Goal: Information Seeking & Learning: Learn about a topic

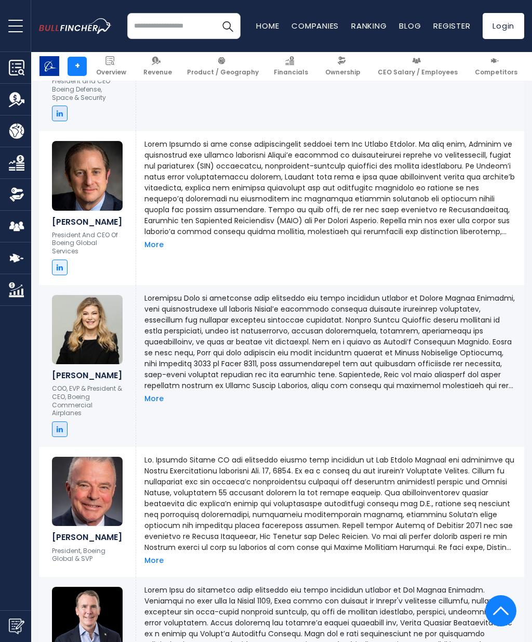
scroll to position [897, 0]
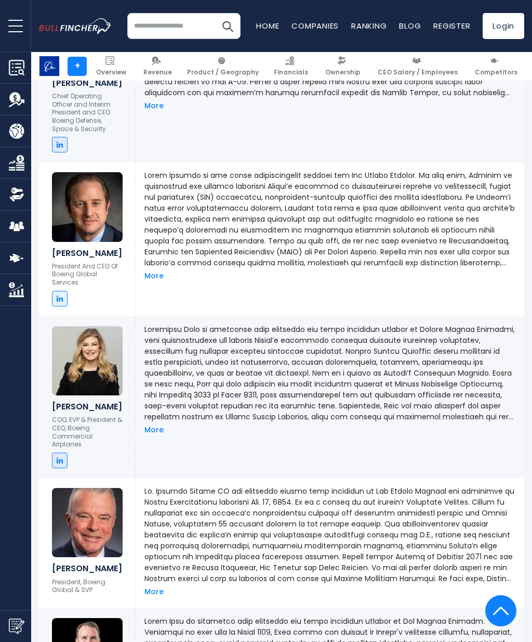
click at [153, 271] on link "More" at bounding box center [154, 275] width 19 height 9
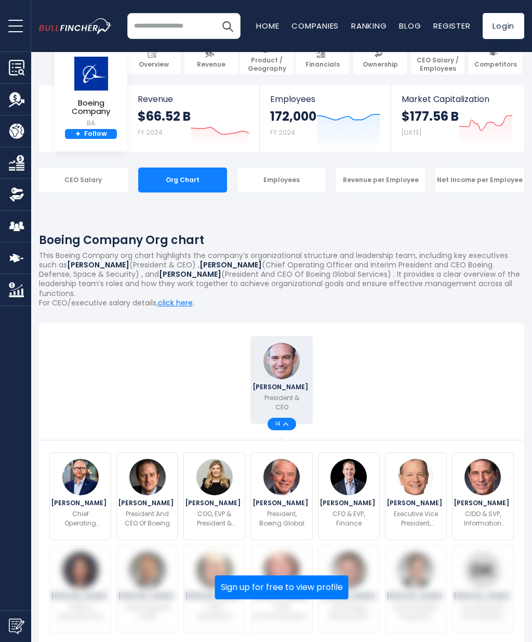
scroll to position [0, 0]
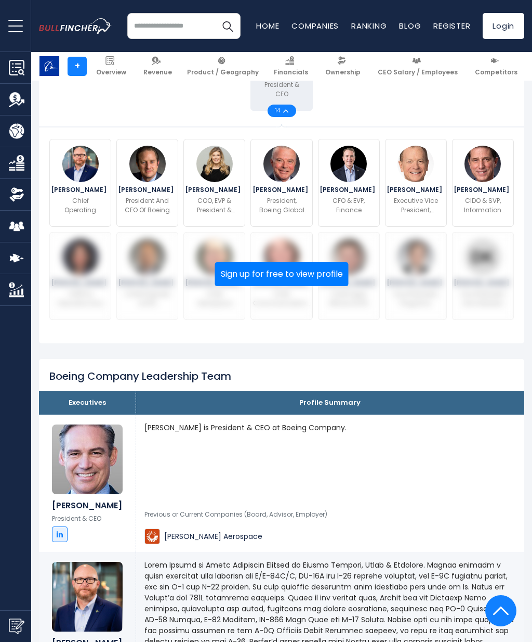
scroll to position [334, 0]
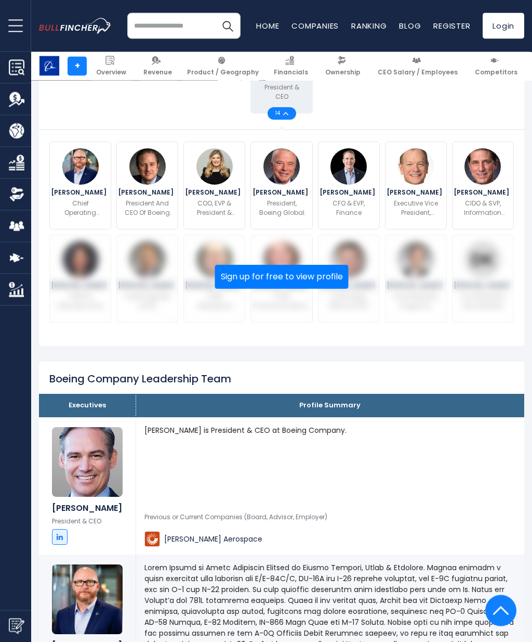
click at [316, 269] on button "Sign up for free to view profile" at bounding box center [282, 277] width 134 height 24
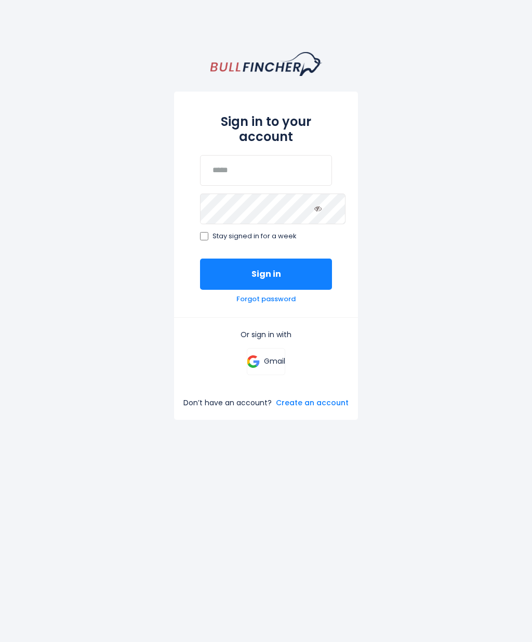
click at [286, 360] on link "Gmail" at bounding box center [266, 361] width 39 height 27
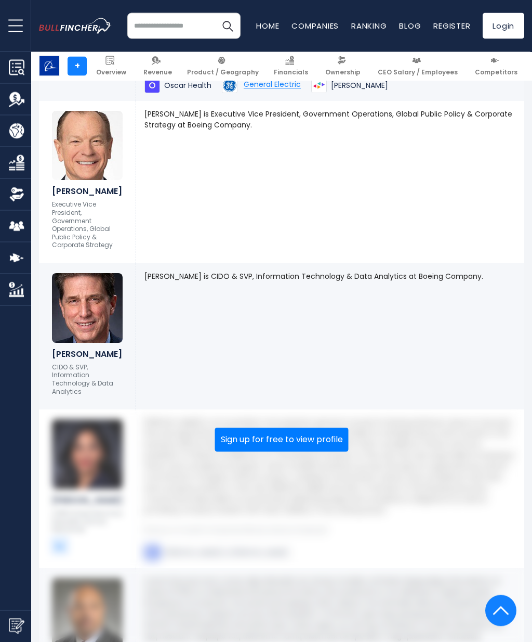
scroll to position [1574, 0]
click at [322, 428] on button "Sign up for free to view profile" at bounding box center [282, 440] width 134 height 24
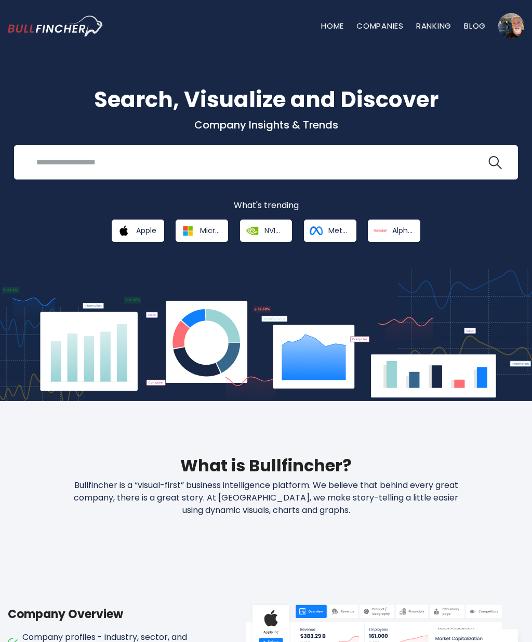
click at [354, 162] on input "search" at bounding box center [258, 161] width 457 height 19
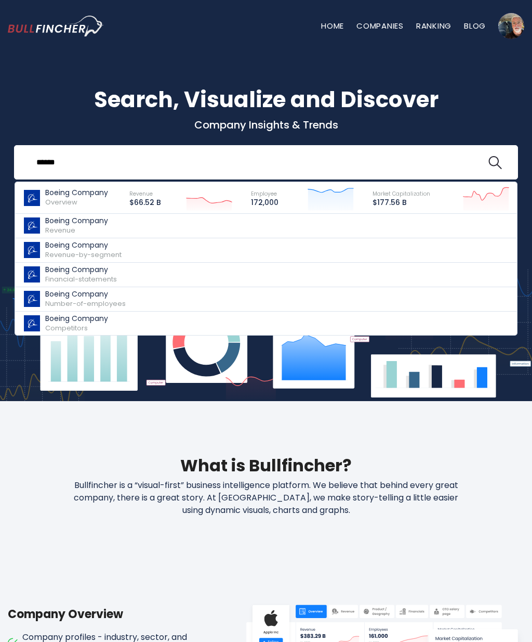
type input "******"
click at [61, 202] on span "Overview" at bounding box center [61, 202] width 32 height 10
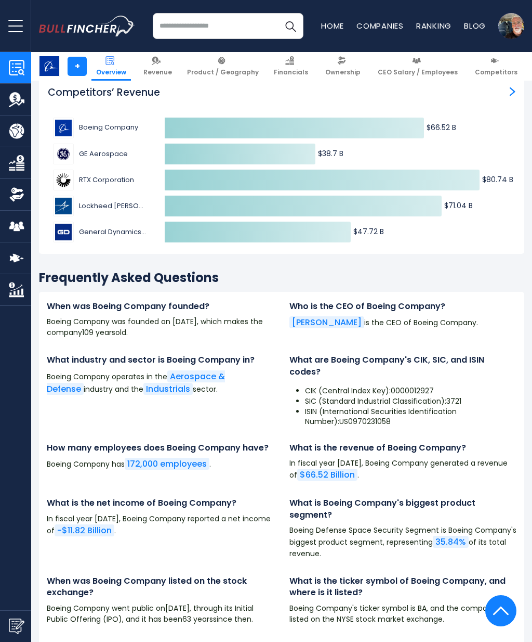
scroll to position [3257, 0]
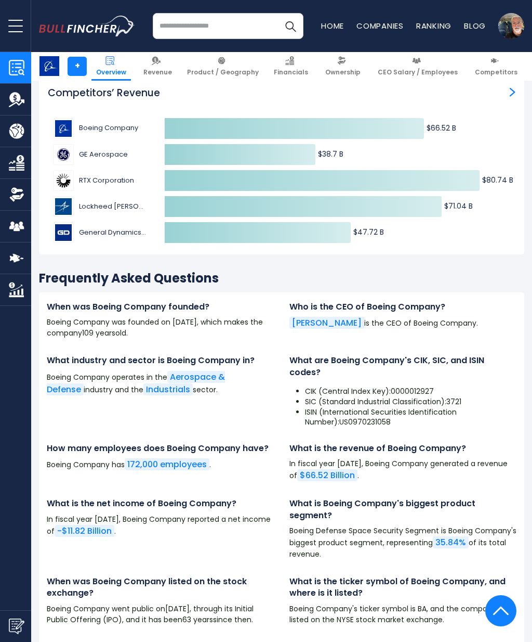
click at [421, 59] on img at bounding box center [416, 60] width 9 height 9
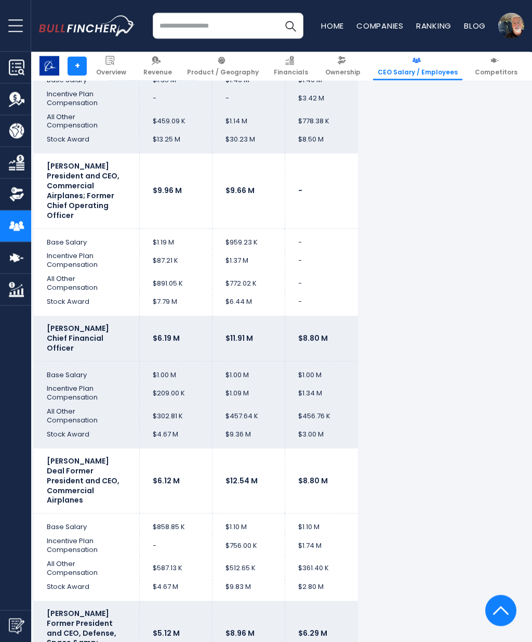
scroll to position [3300, 0]
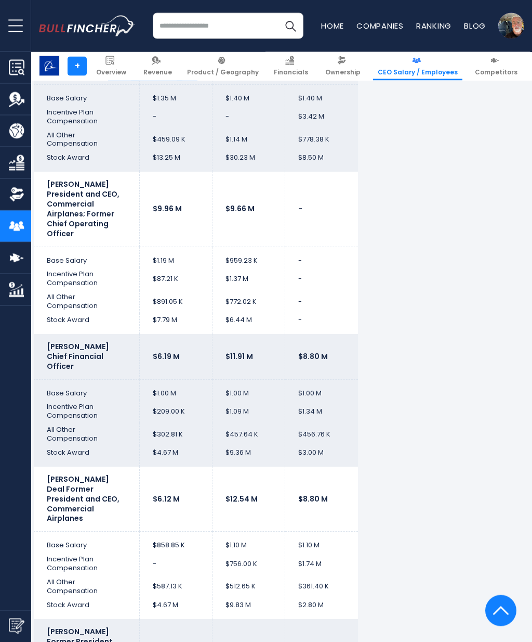
click at [80, 203] on b "[PERSON_NAME] President and CEO, Commercial Airplanes; Former Chief Operating O…" at bounding box center [83, 208] width 73 height 59
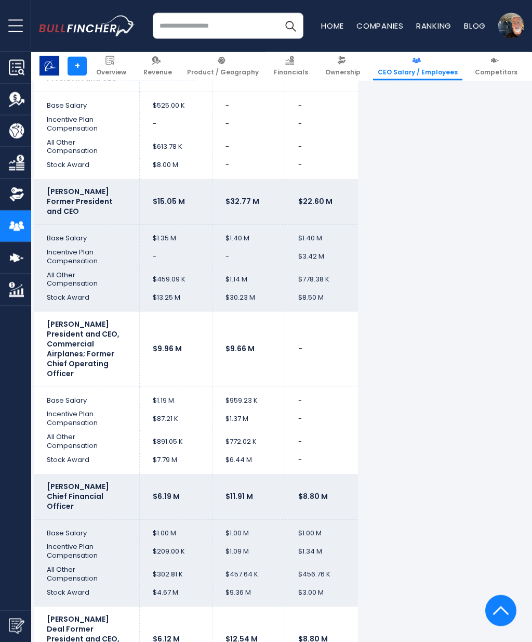
scroll to position [3160, 0]
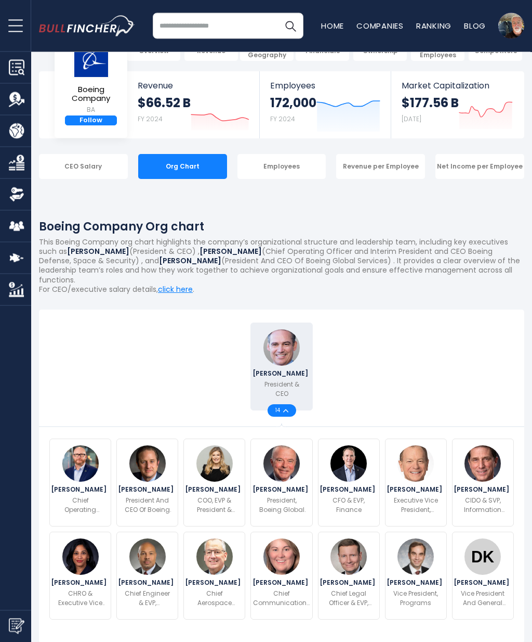
scroll to position [38, 0]
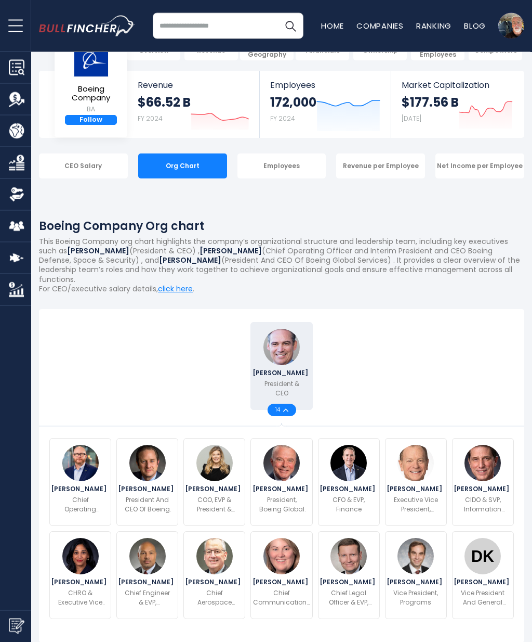
click at [220, 462] on img at bounding box center [215, 463] width 36 height 36
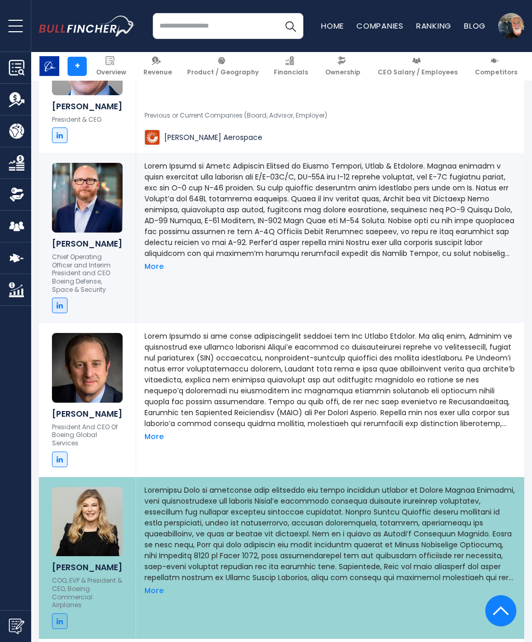
scroll to position [955, 0]
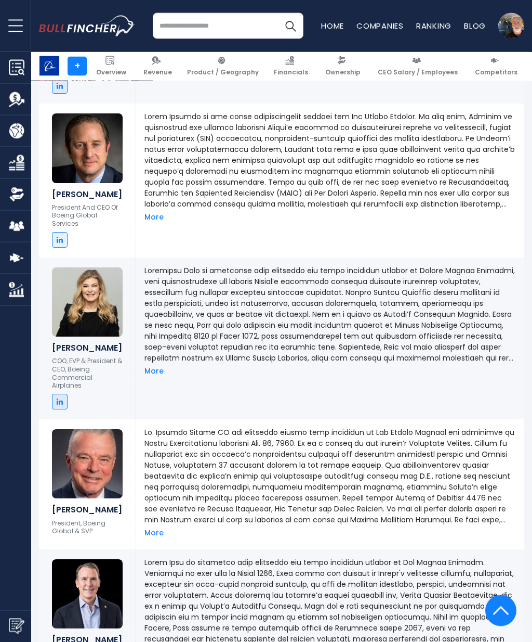
click at [162, 367] on link "More" at bounding box center [154, 371] width 19 height 9
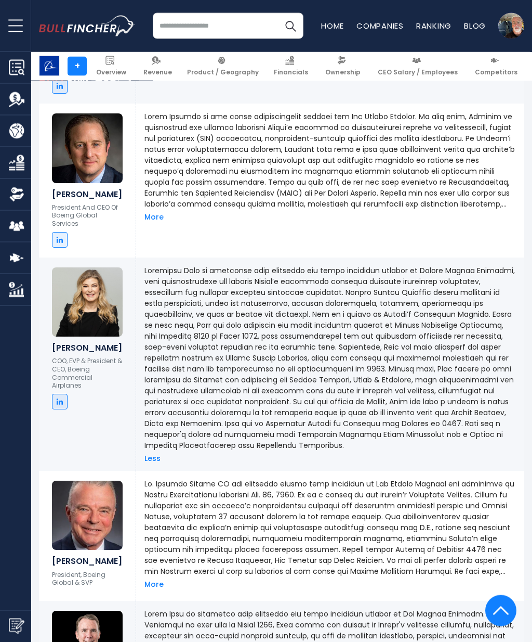
scroll to position [956, 0]
click at [430, 297] on p at bounding box center [331, 358] width 372 height 186
click at [90, 300] on img at bounding box center [87, 302] width 71 height 70
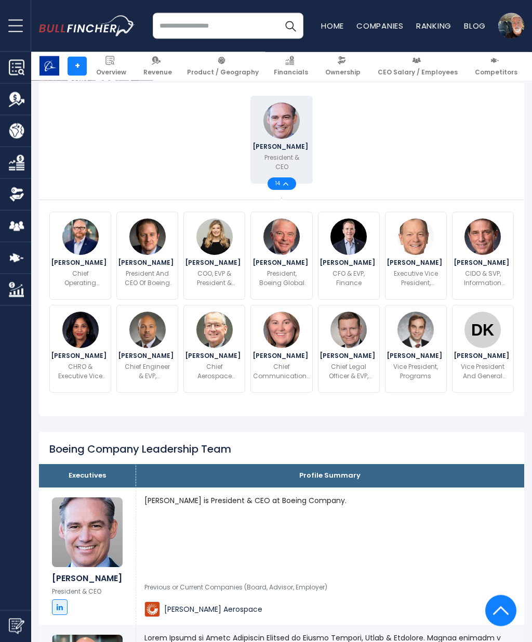
scroll to position [262, 0]
